Goal: Task Accomplishment & Management: Manage account settings

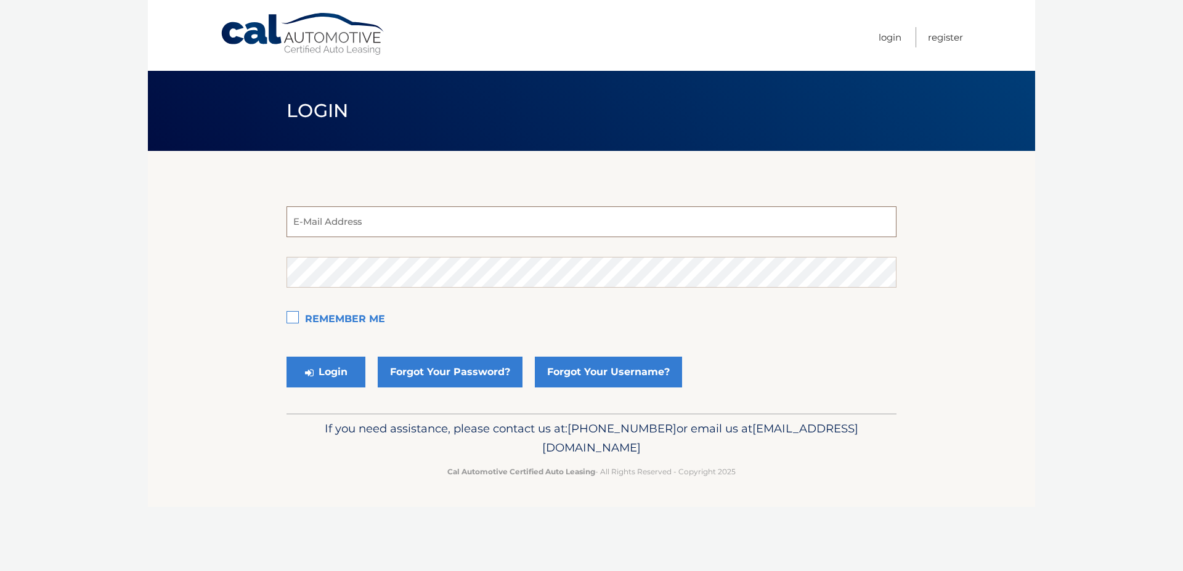
click at [426, 228] on input "email" at bounding box center [592, 221] width 610 height 31
type input "[EMAIL_ADDRESS][DOMAIN_NAME]"
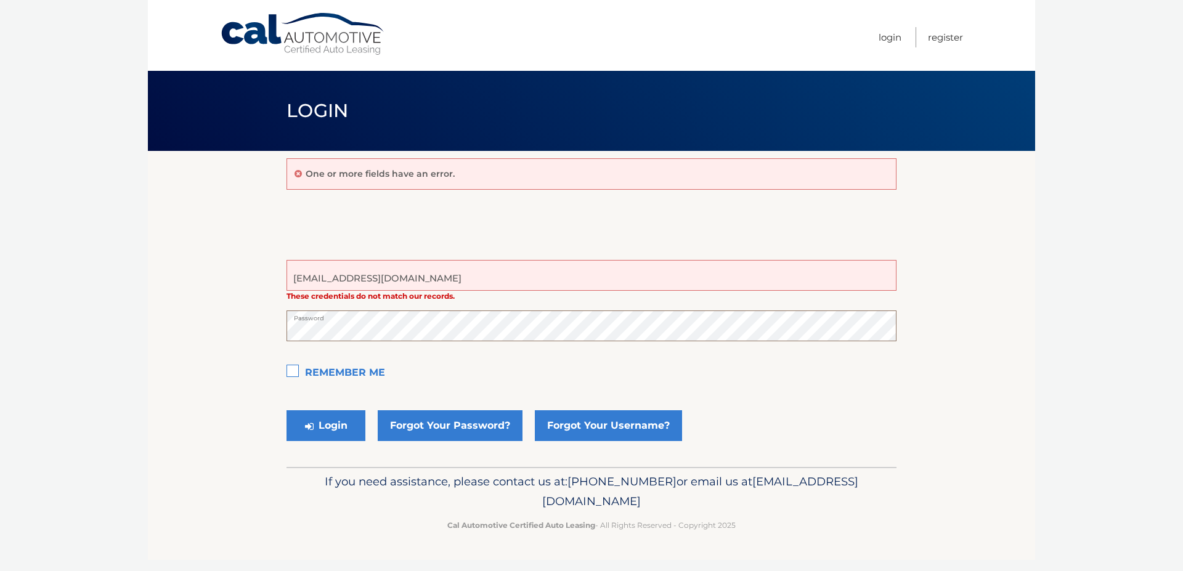
click at [287, 410] on button "Login" at bounding box center [326, 425] width 79 height 31
